Goal: Information Seeking & Learning: Learn about a topic

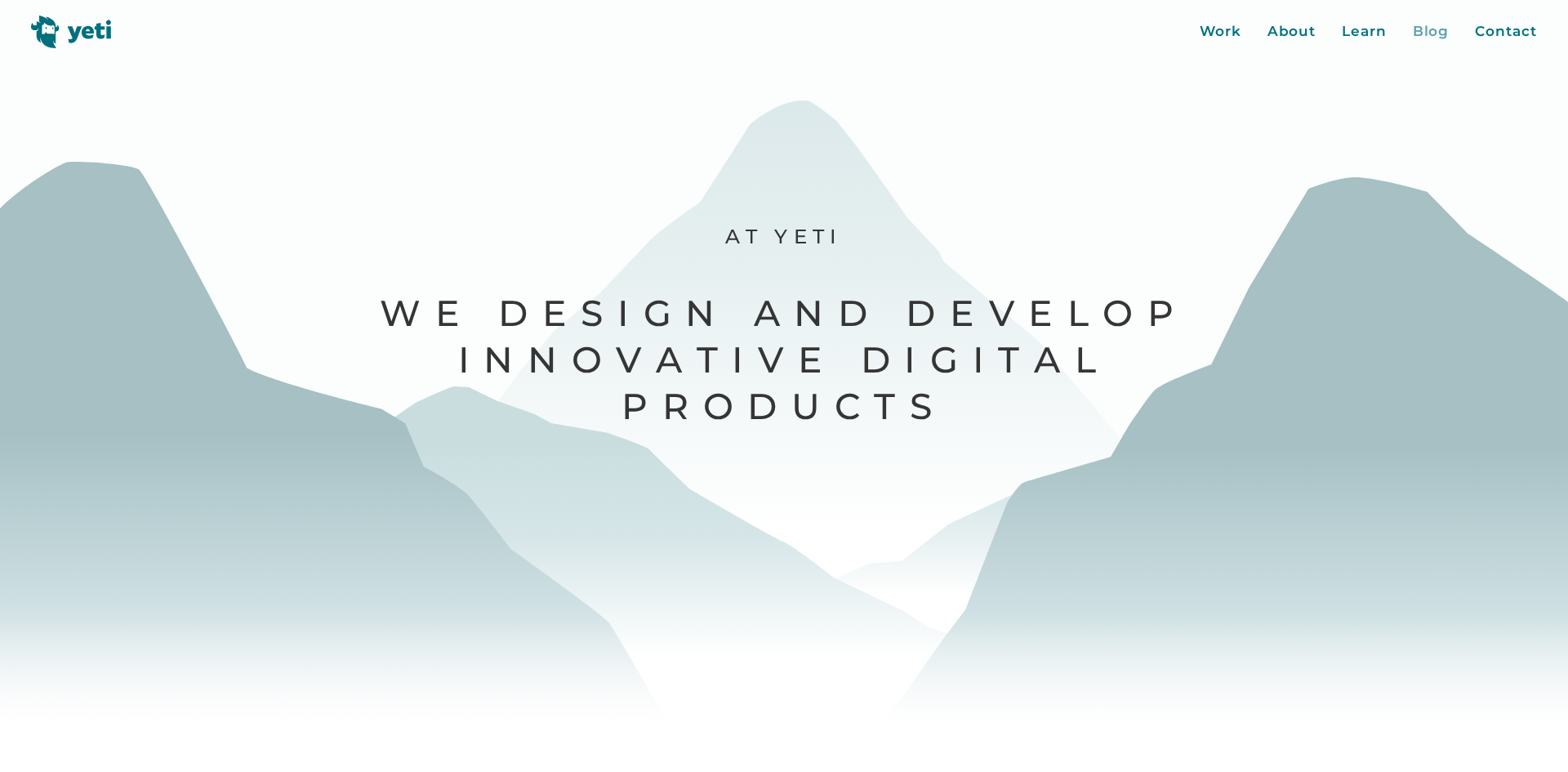
click at [1438, 37] on div "Blog" at bounding box center [1431, 32] width 37 height 22
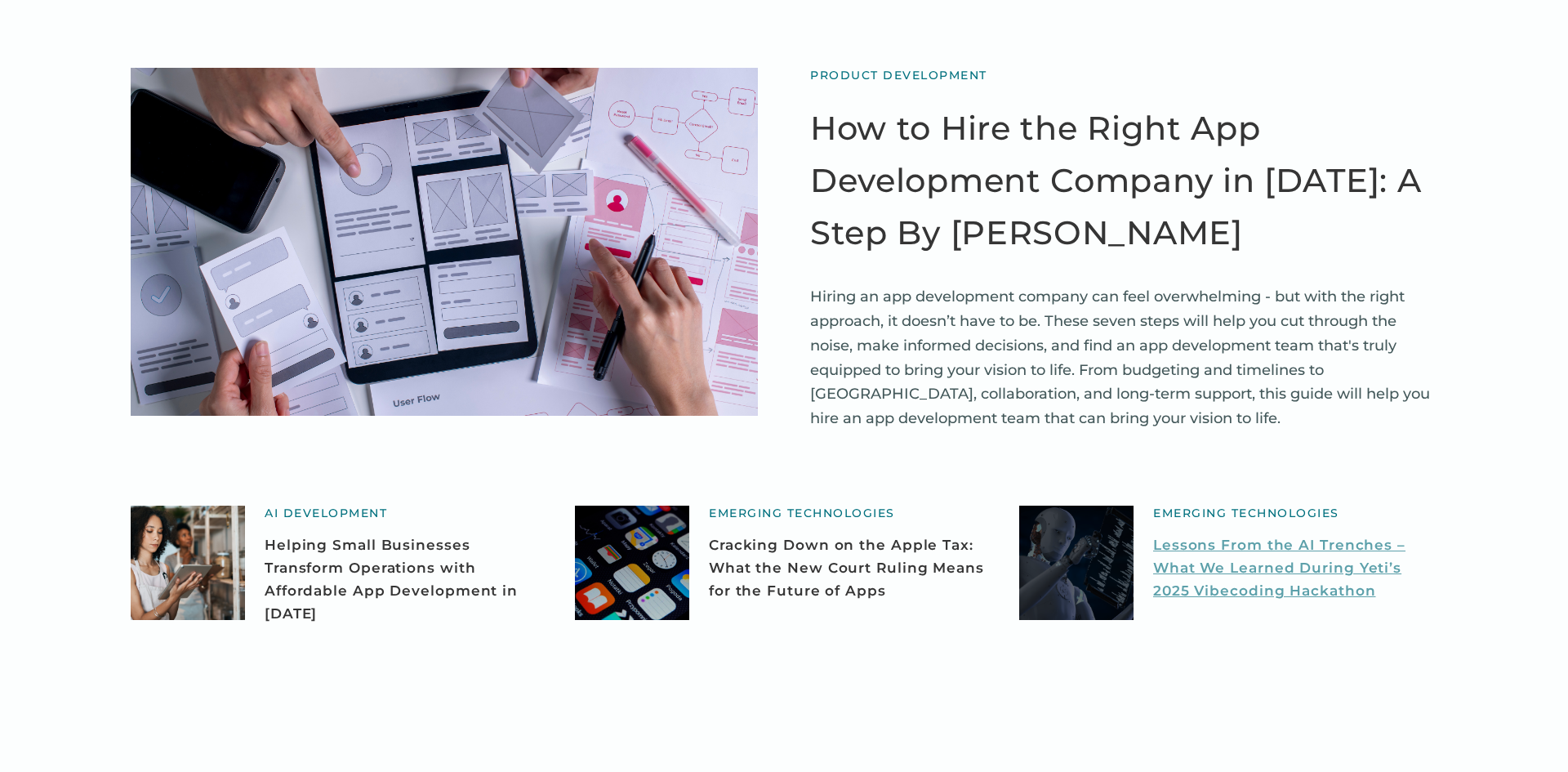
scroll to position [127, 0]
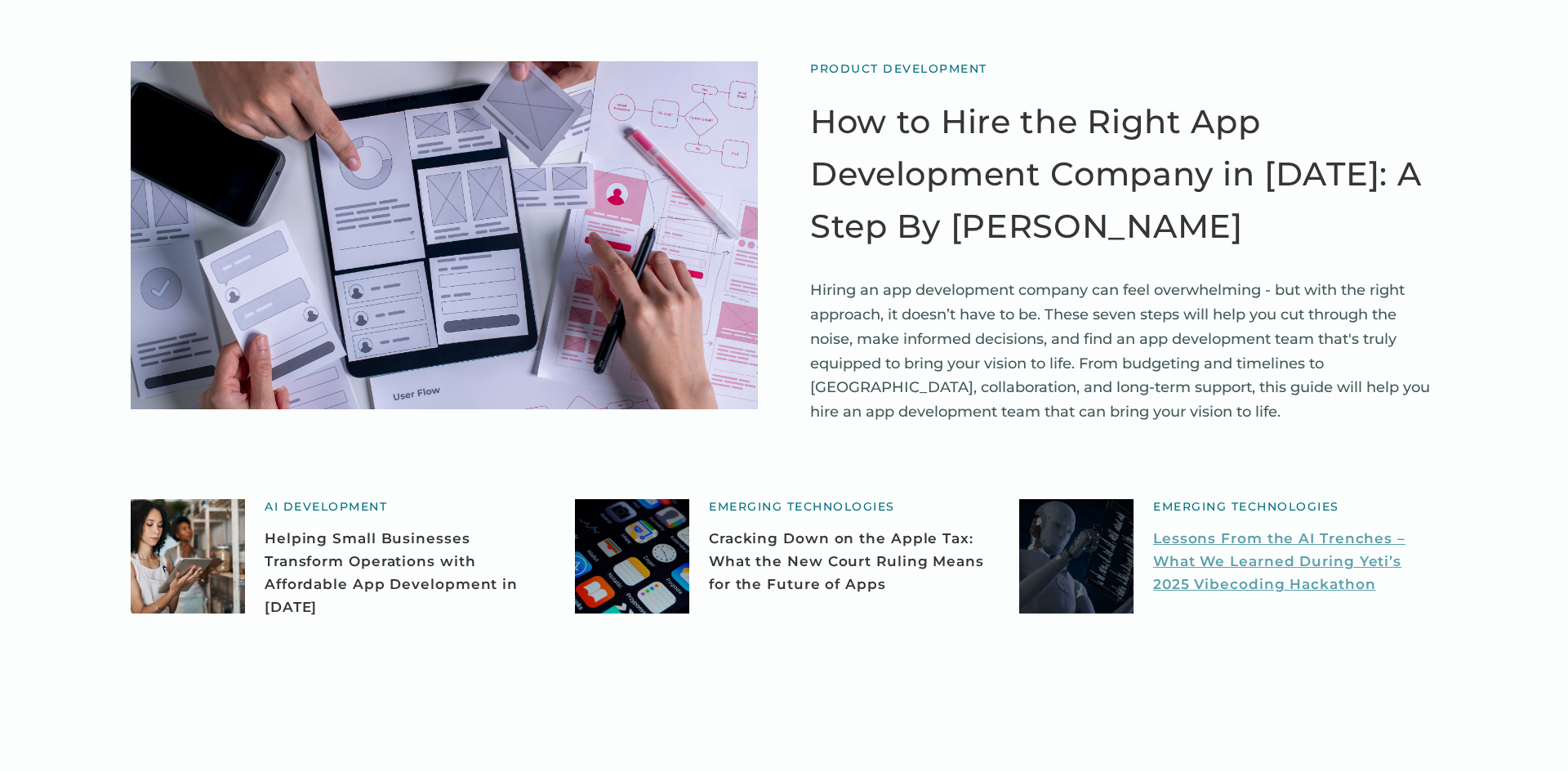
click at [1284, 554] on link "Lessons From the AI Trenches – What We Learned During Yeti’s 2025 Vibecoding Ha…" at bounding box center [1296, 561] width 285 height 68
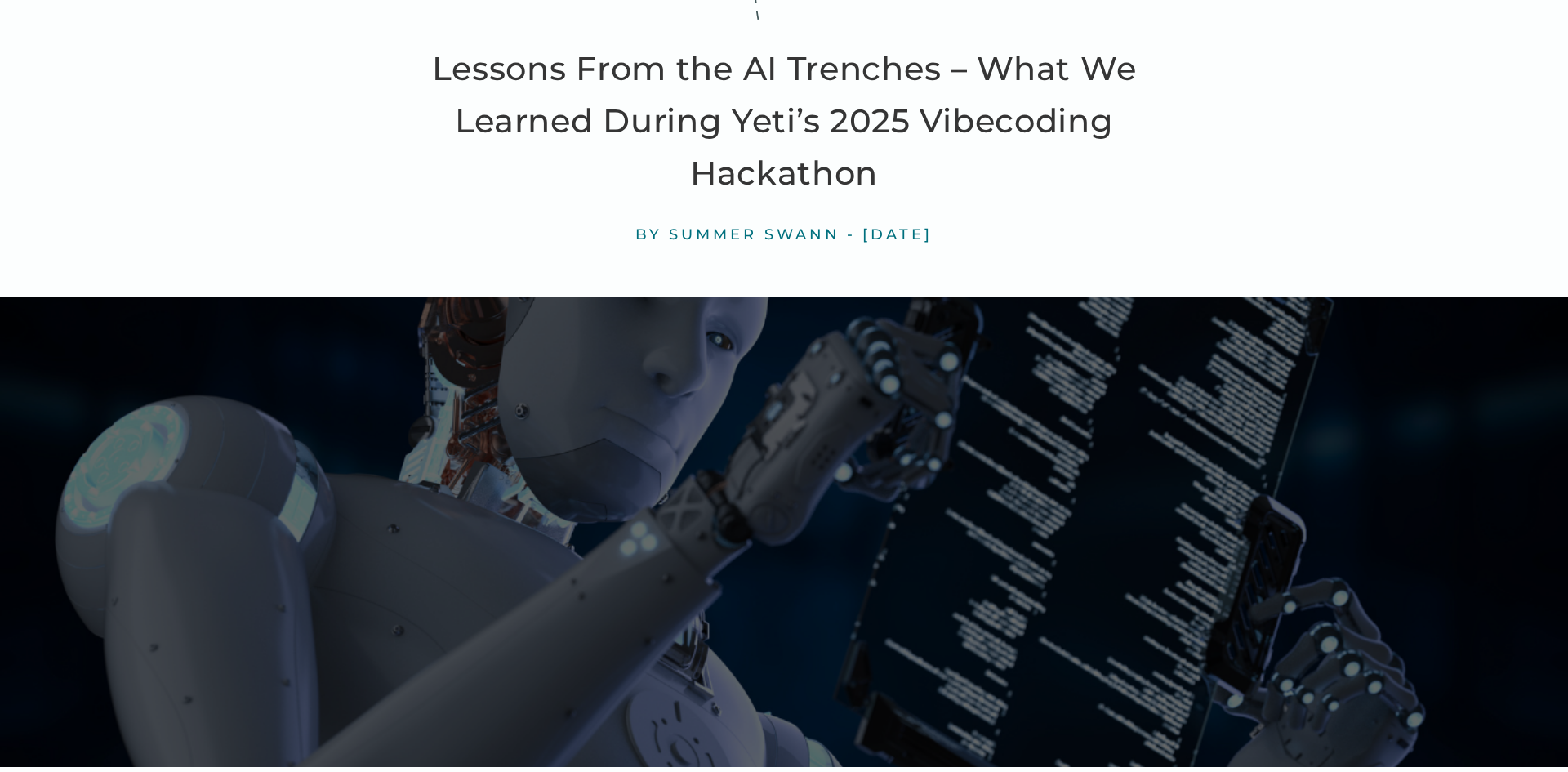
scroll to position [297, 0]
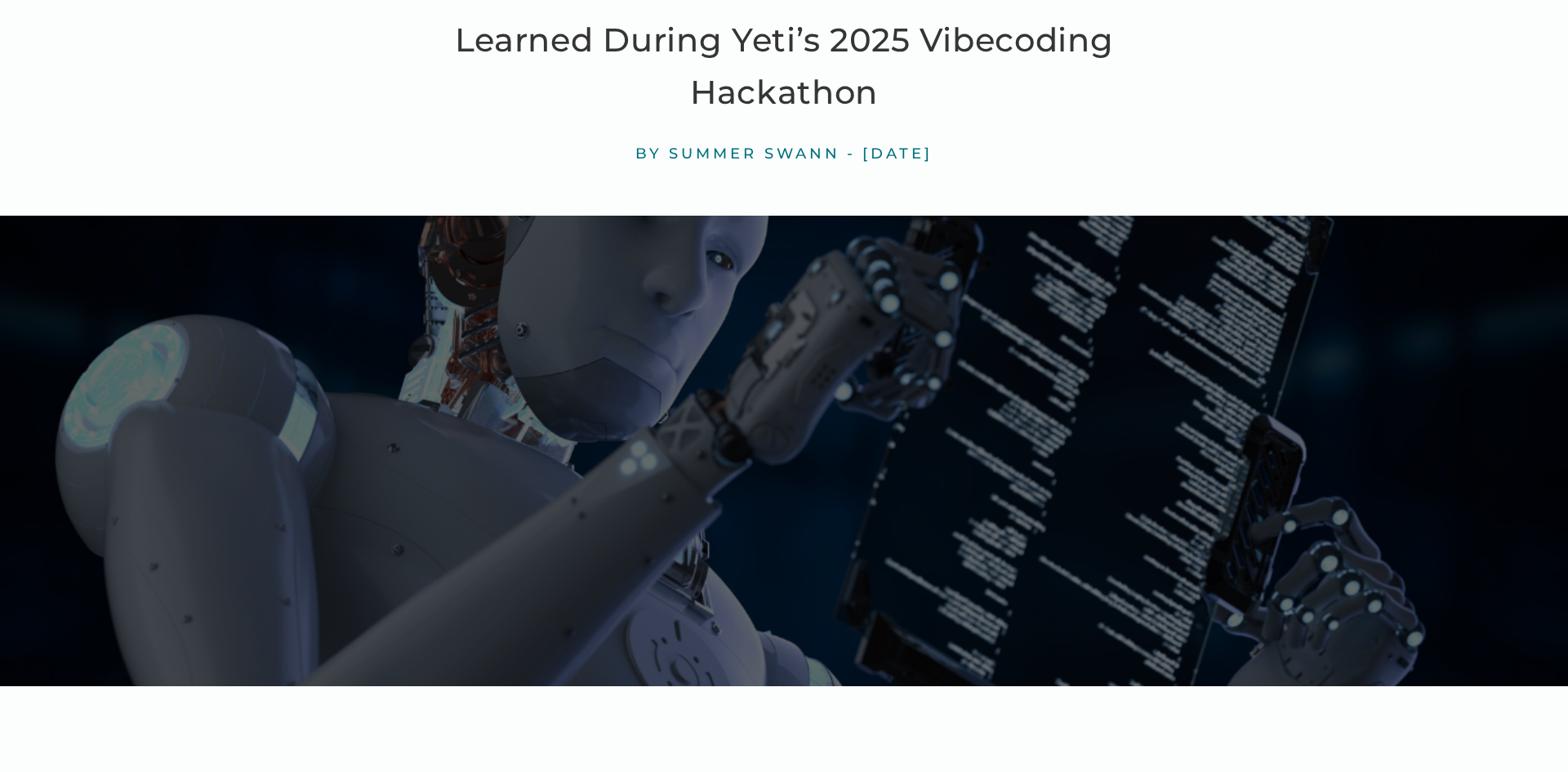
click at [1071, 509] on img at bounding box center [784, 450] width 1568 height 470
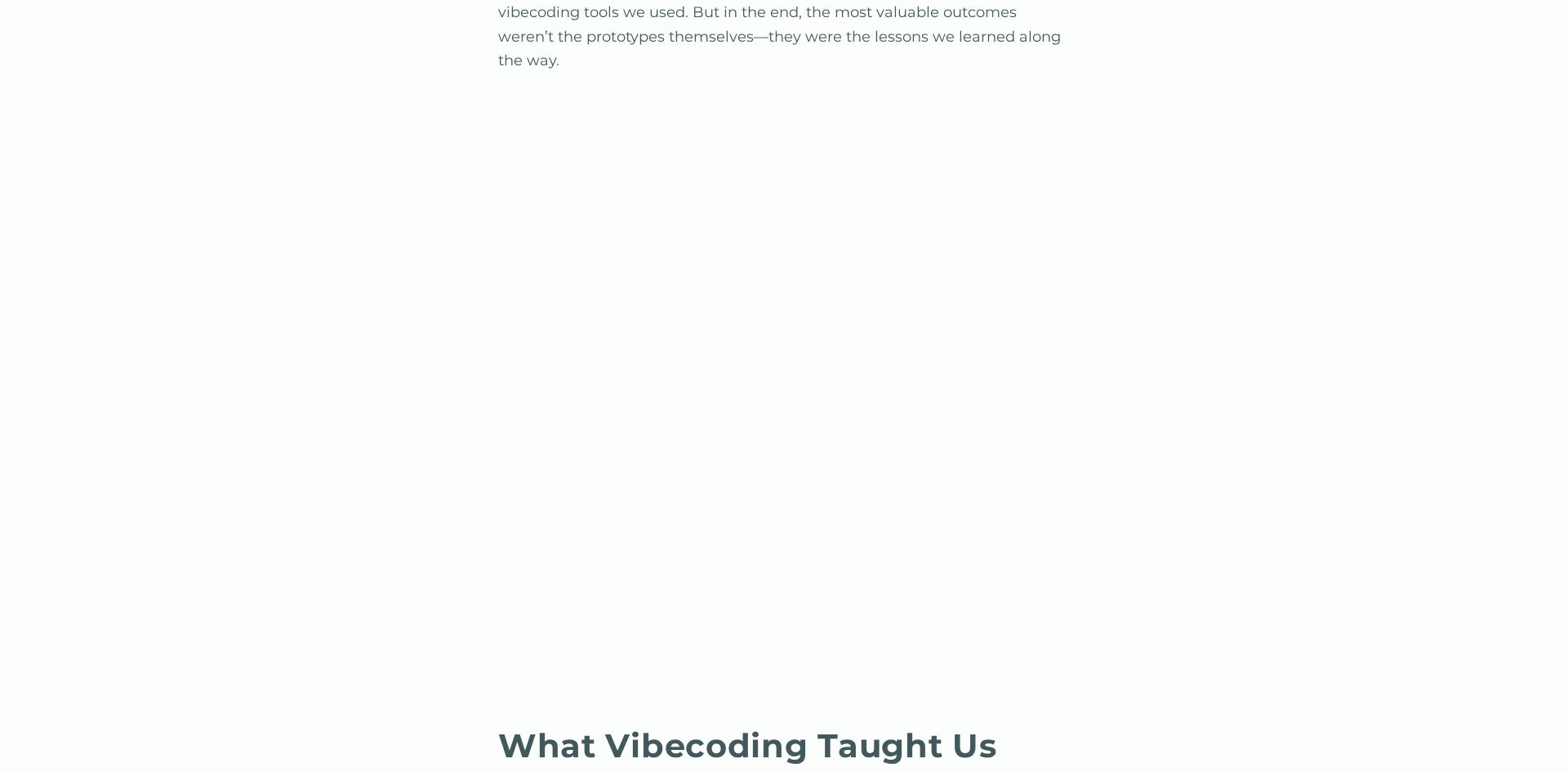
scroll to position [1596, 0]
